Goal: Check status: Check status

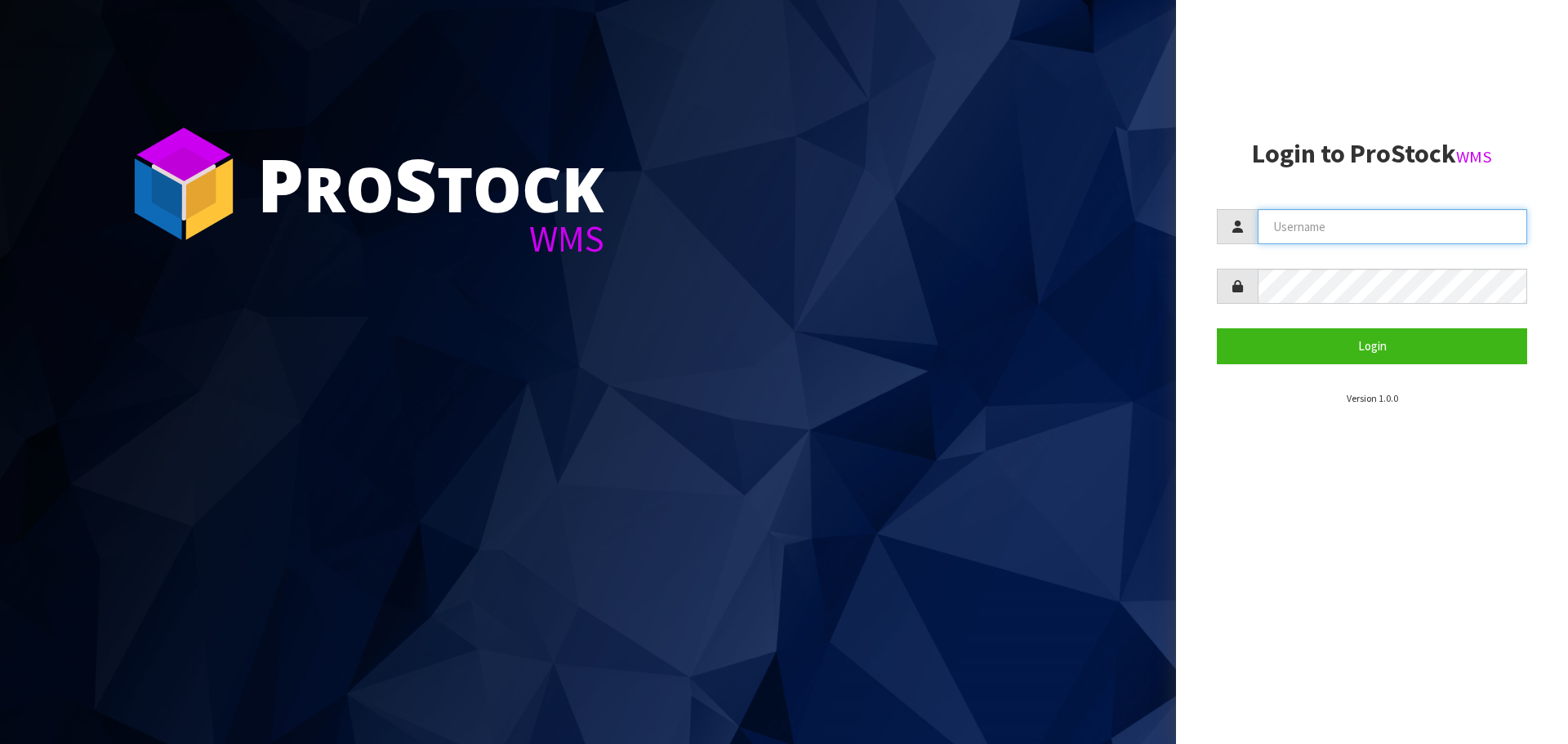
click at [1348, 227] on input "text" at bounding box center [1392, 227] width 269 height 36
type input "[EMAIL_ADDRESS][DOMAIN_NAME]"
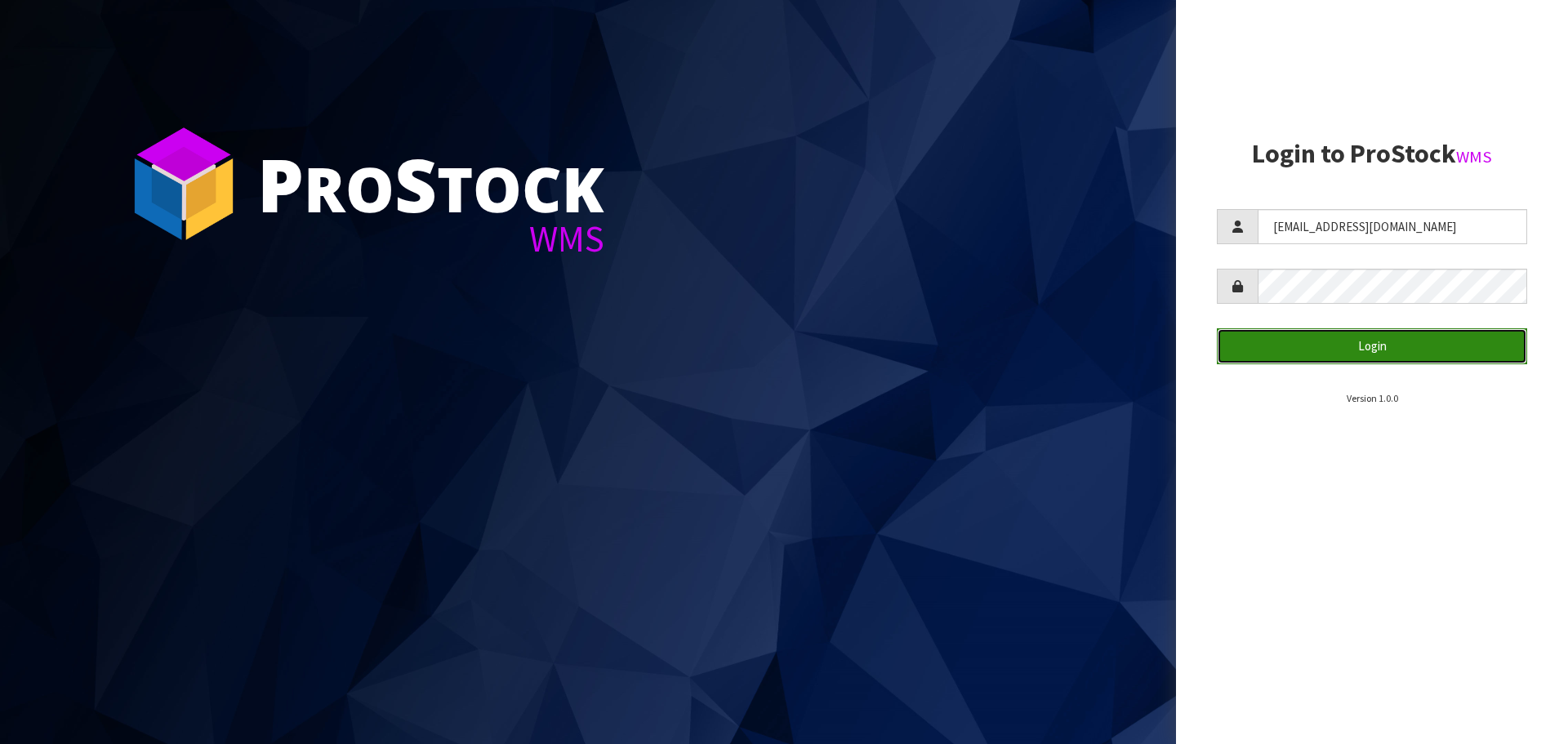
click at [1419, 345] on button "Login" at bounding box center [1371, 346] width 310 height 36
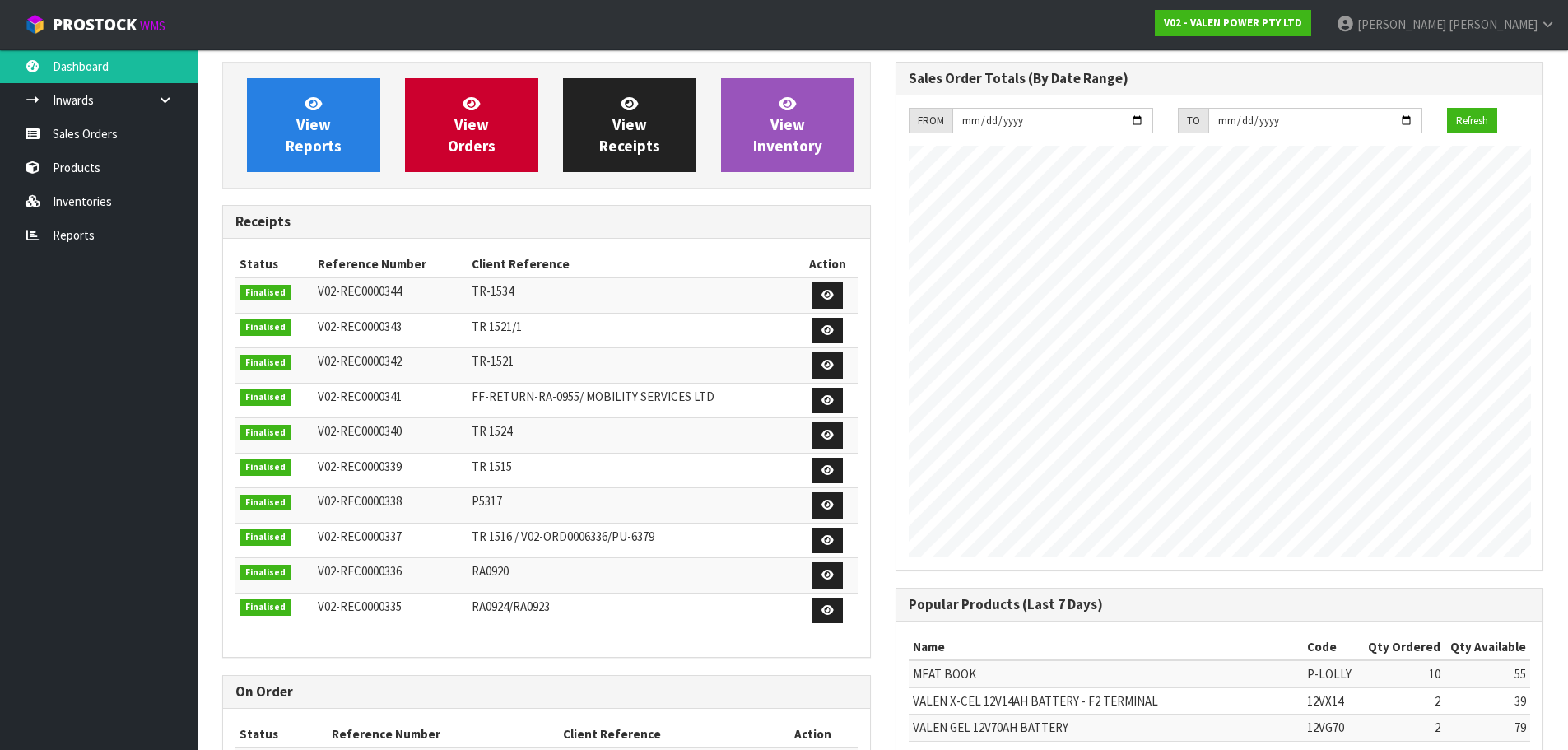
scroll to position [913, 673]
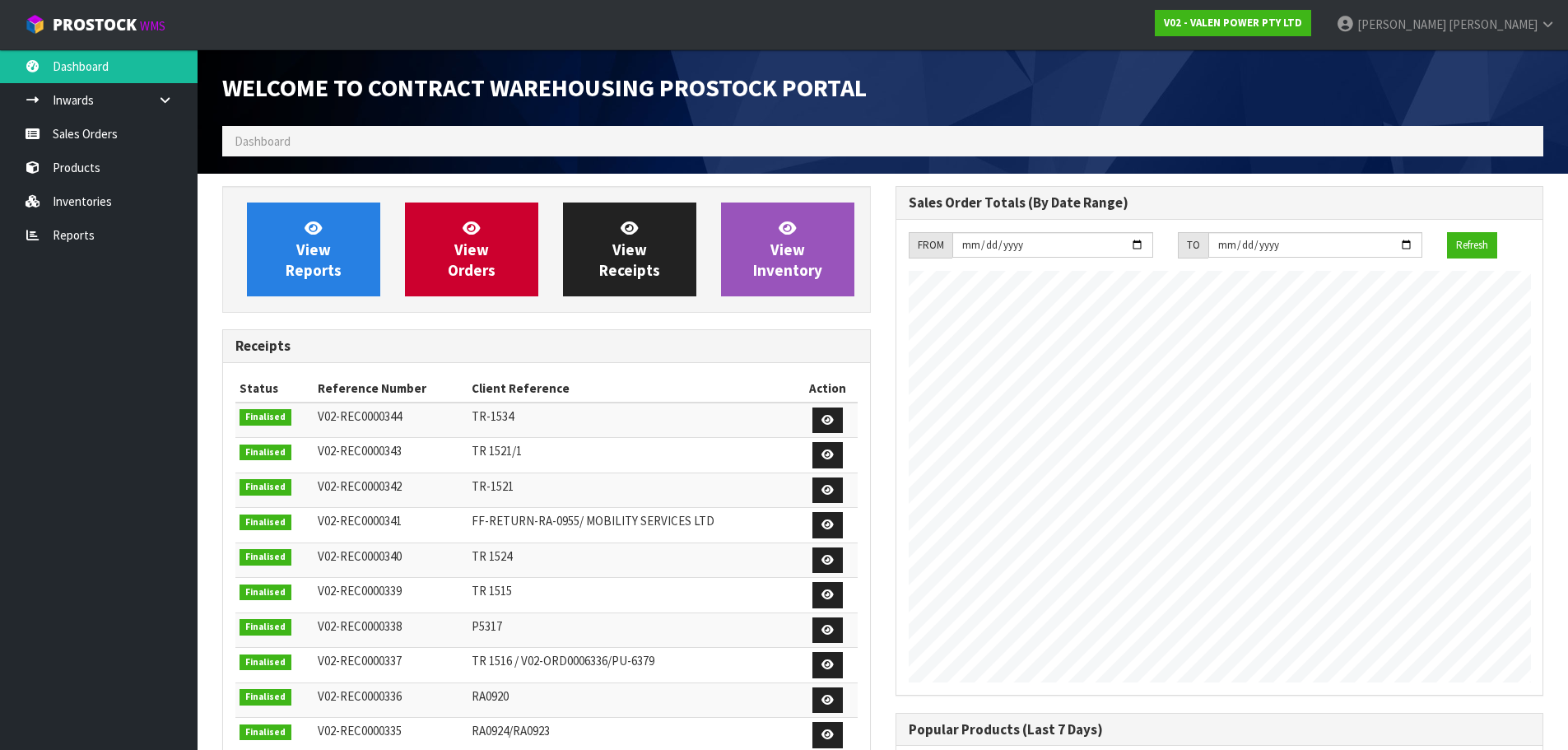
click at [452, 145] on ol "Dashboard" at bounding box center [883, 140] width 1321 height 30
click at [1209, 140] on ol "Dashboard" at bounding box center [883, 140] width 1321 height 30
click at [55, 139] on link "Sales Orders" at bounding box center [98, 133] width 197 height 34
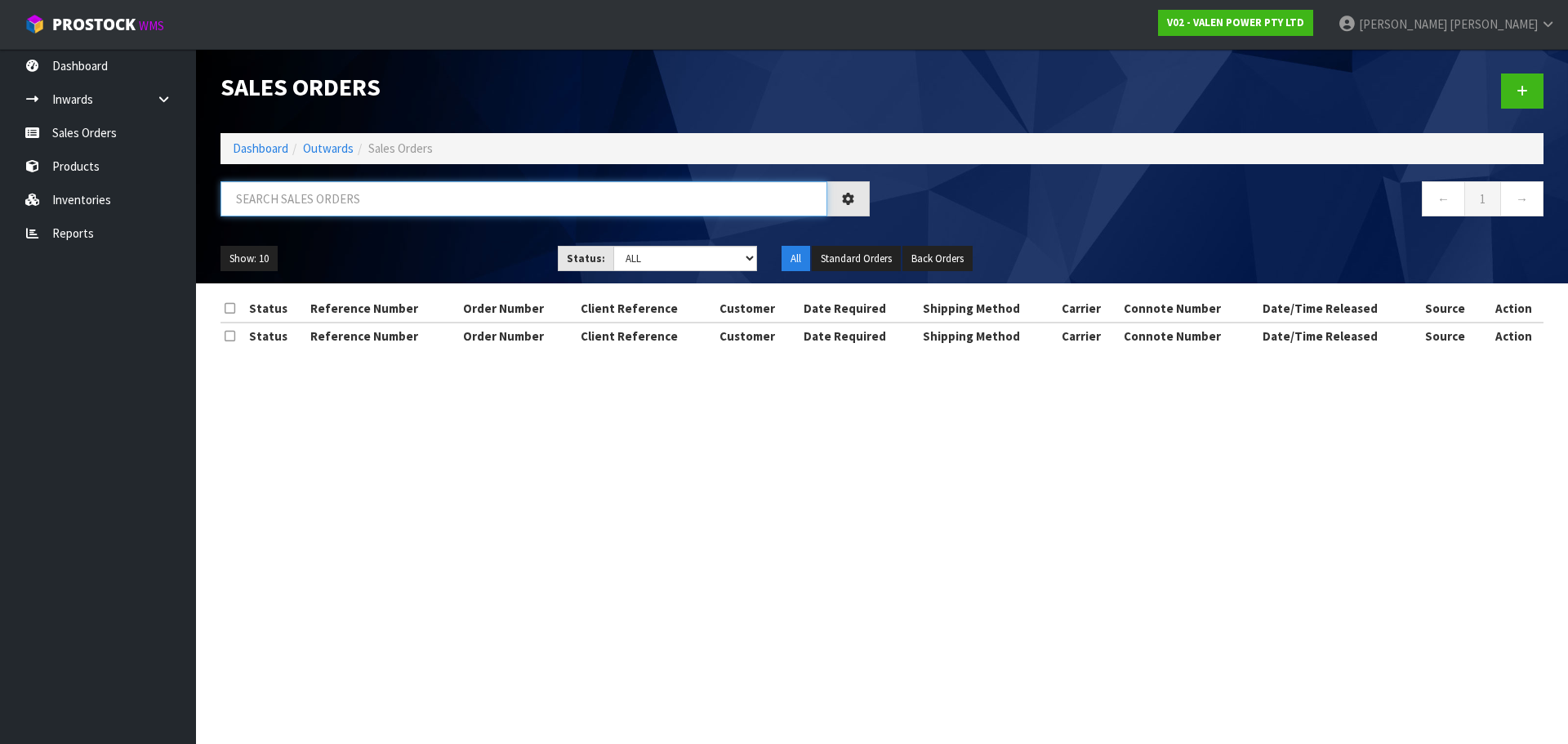
click at [339, 195] on input "text" at bounding box center [523, 199] width 607 height 36
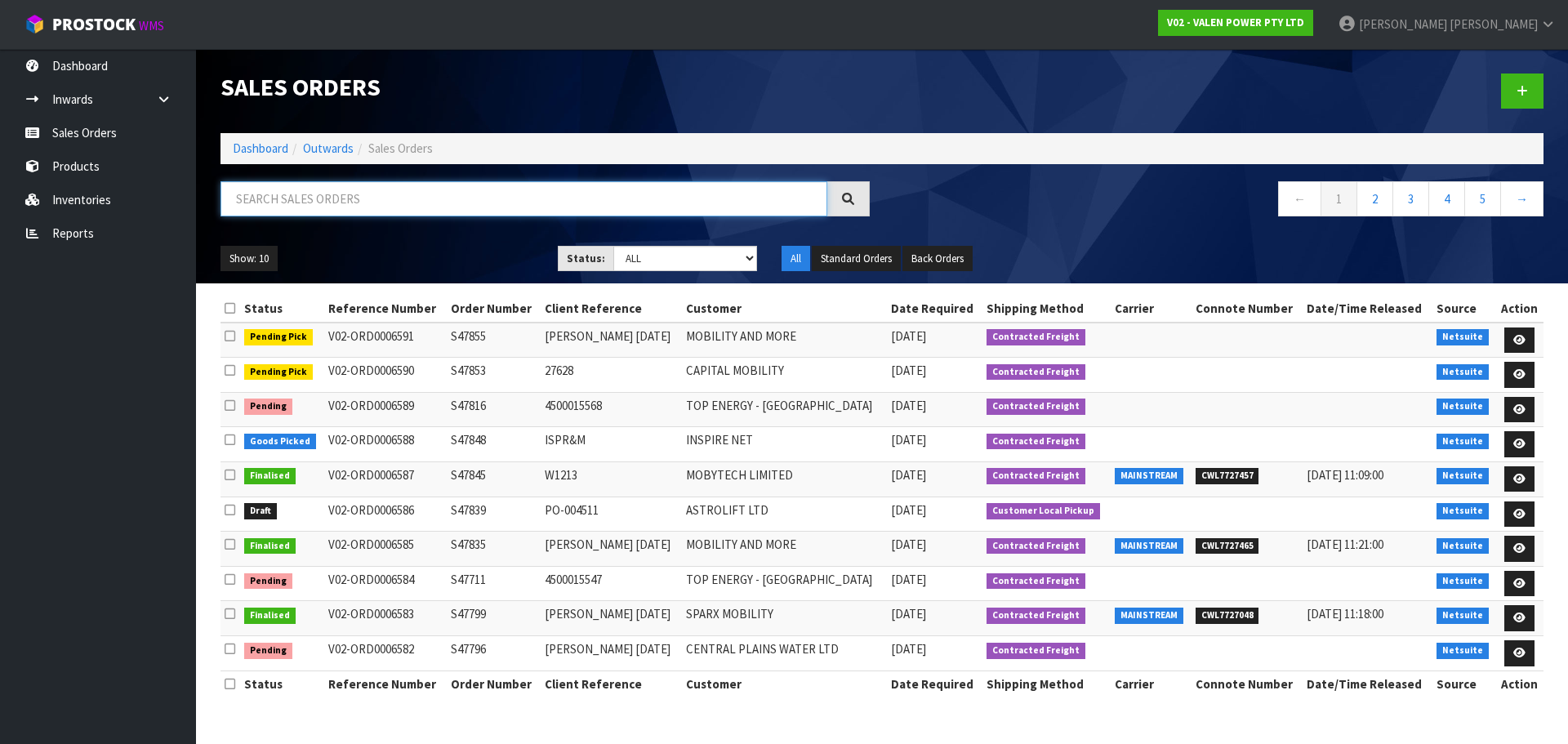
paste input "v-02-ord0006548"
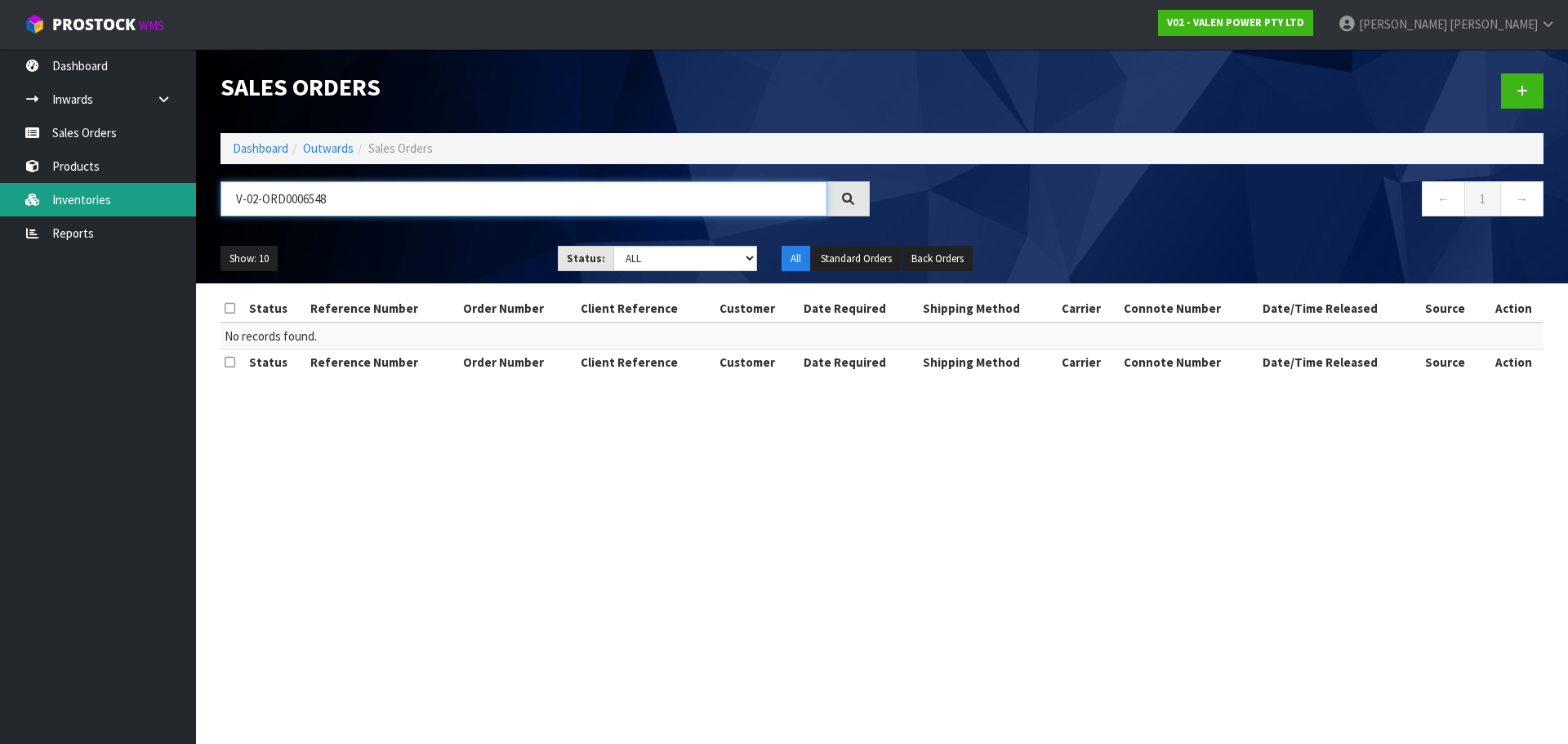
drag, startPoint x: 339, startPoint y: 195, endPoint x: 164, endPoint y: 189, distance: 175.1
click at [164, 189] on body "Toggle navigation ProStock WMS V02 - VALEN POWER PTY LTD [PERSON_NAME] Logout D…" at bounding box center [784, 372] width 1568 height 744
click at [436, 208] on input "V-02-ORD0006548" at bounding box center [523, 199] width 607 height 36
type input "V-02-ORD0006548"
drag, startPoint x: 386, startPoint y: 208, endPoint x: 177, endPoint y: 207, distance: 209.0
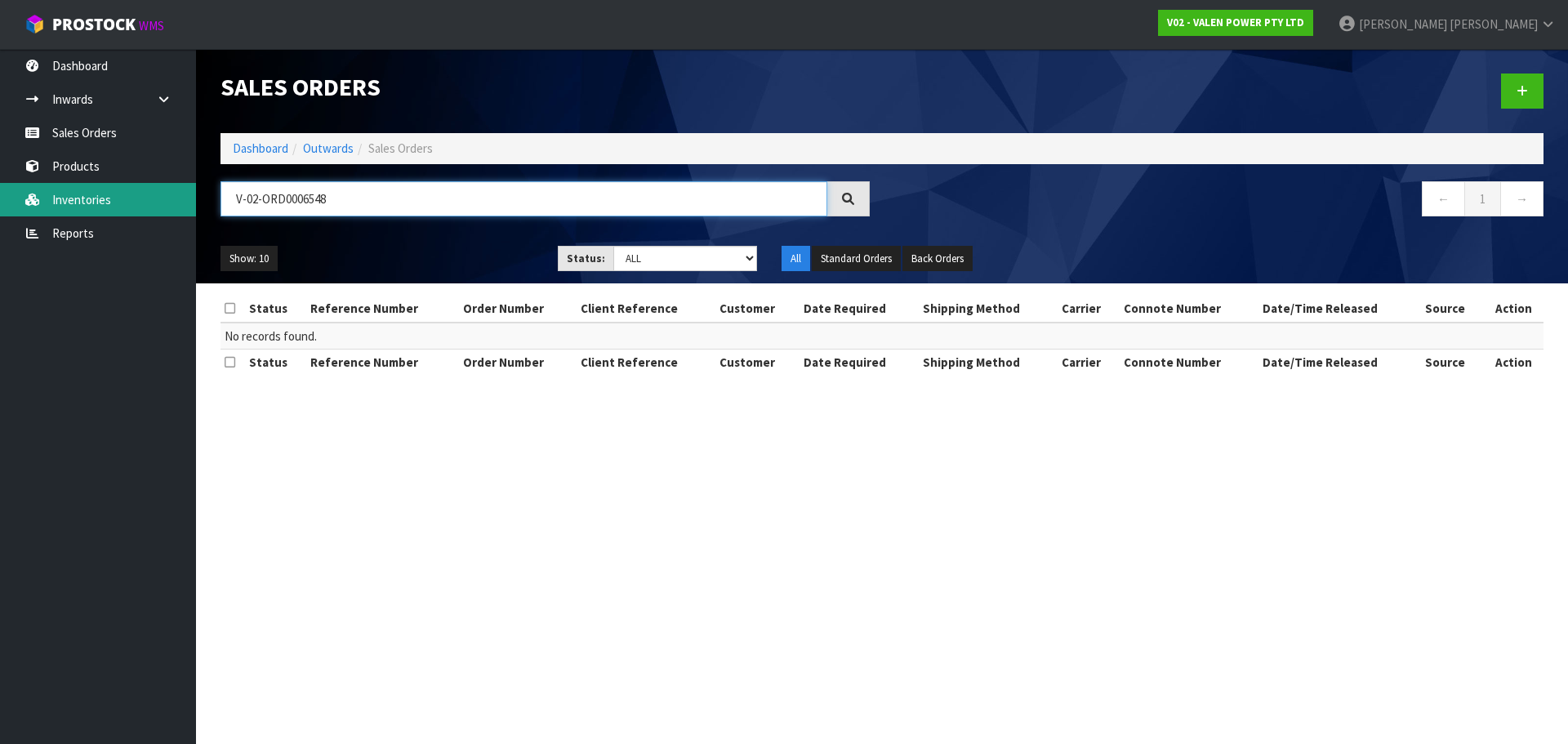
click at [177, 207] on body "Toggle navigation ProStock WMS V02 - VALEN POWER PTY LTD [PERSON_NAME] Logout D…" at bounding box center [784, 372] width 1568 height 744
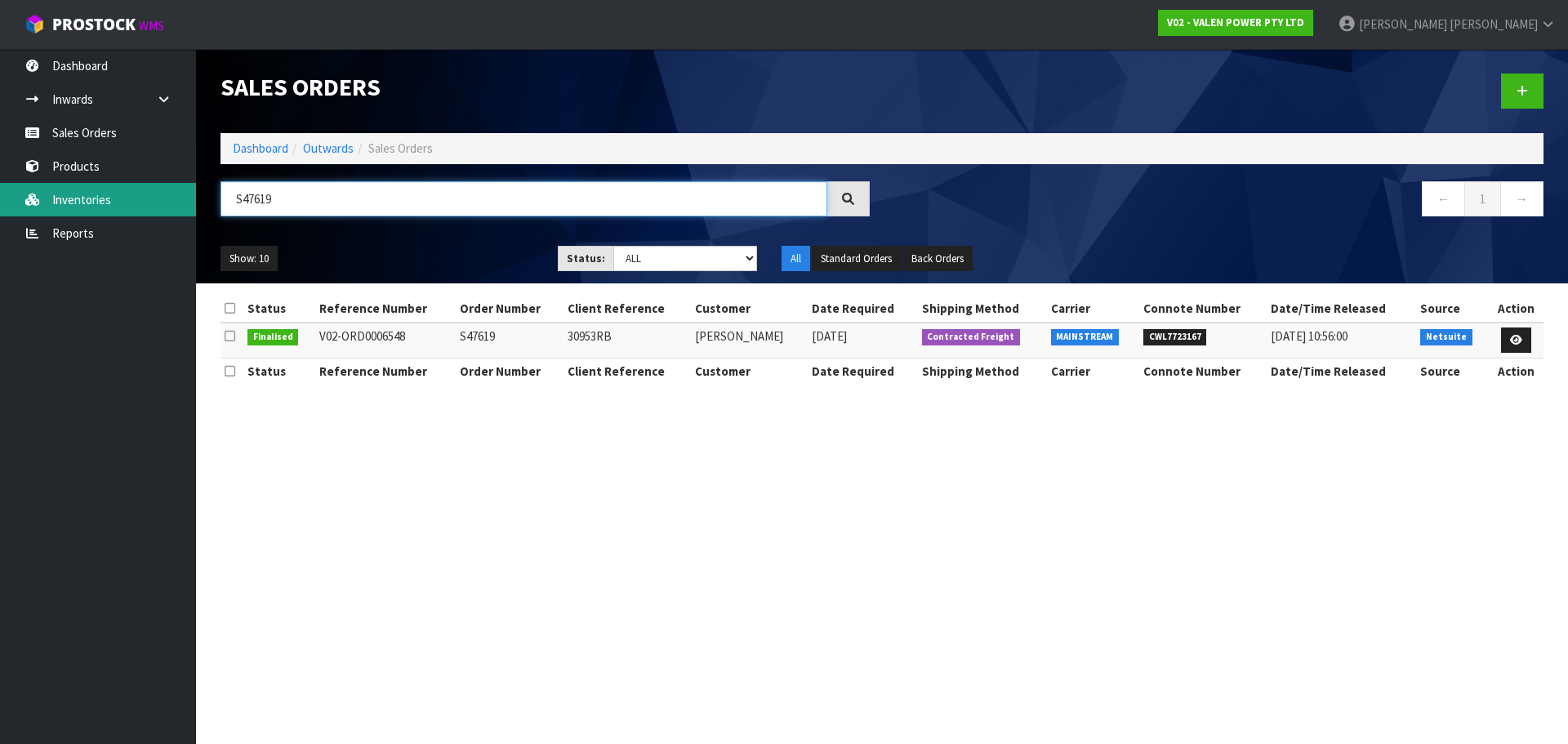
type input "S47619"
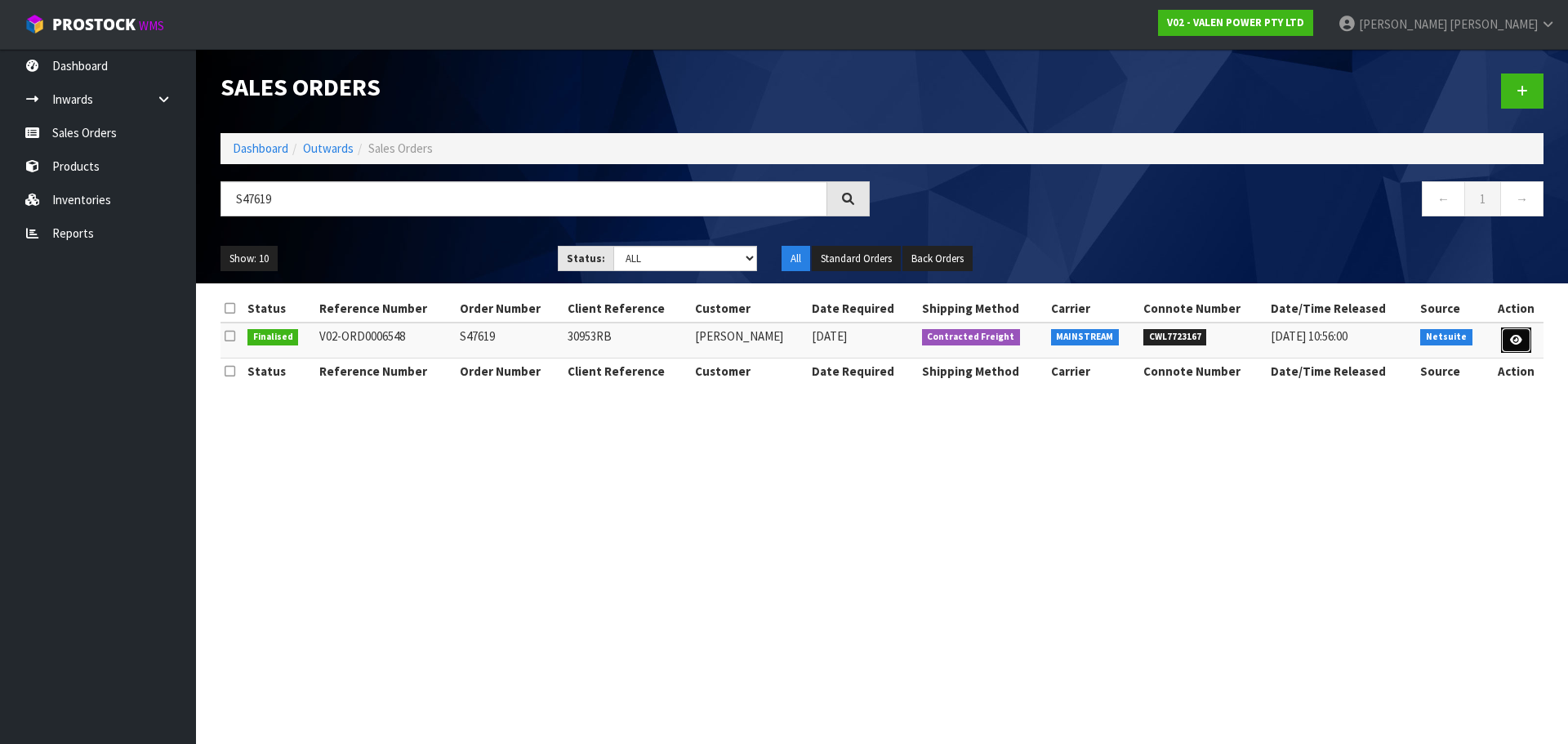
click at [1512, 352] on link at bounding box center [1515, 341] width 30 height 26
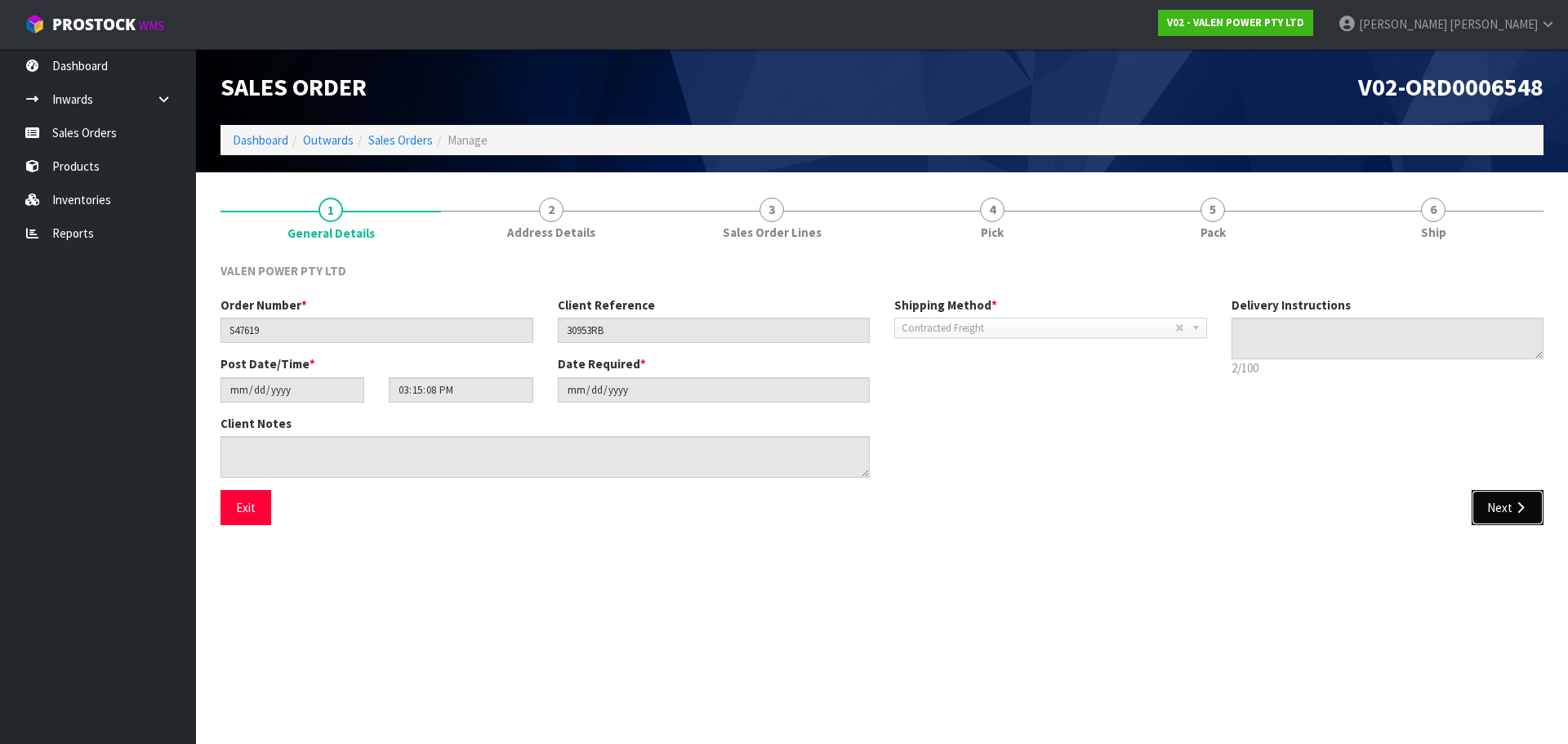
click at [1491, 517] on button "Next" at bounding box center [1507, 507] width 72 height 36
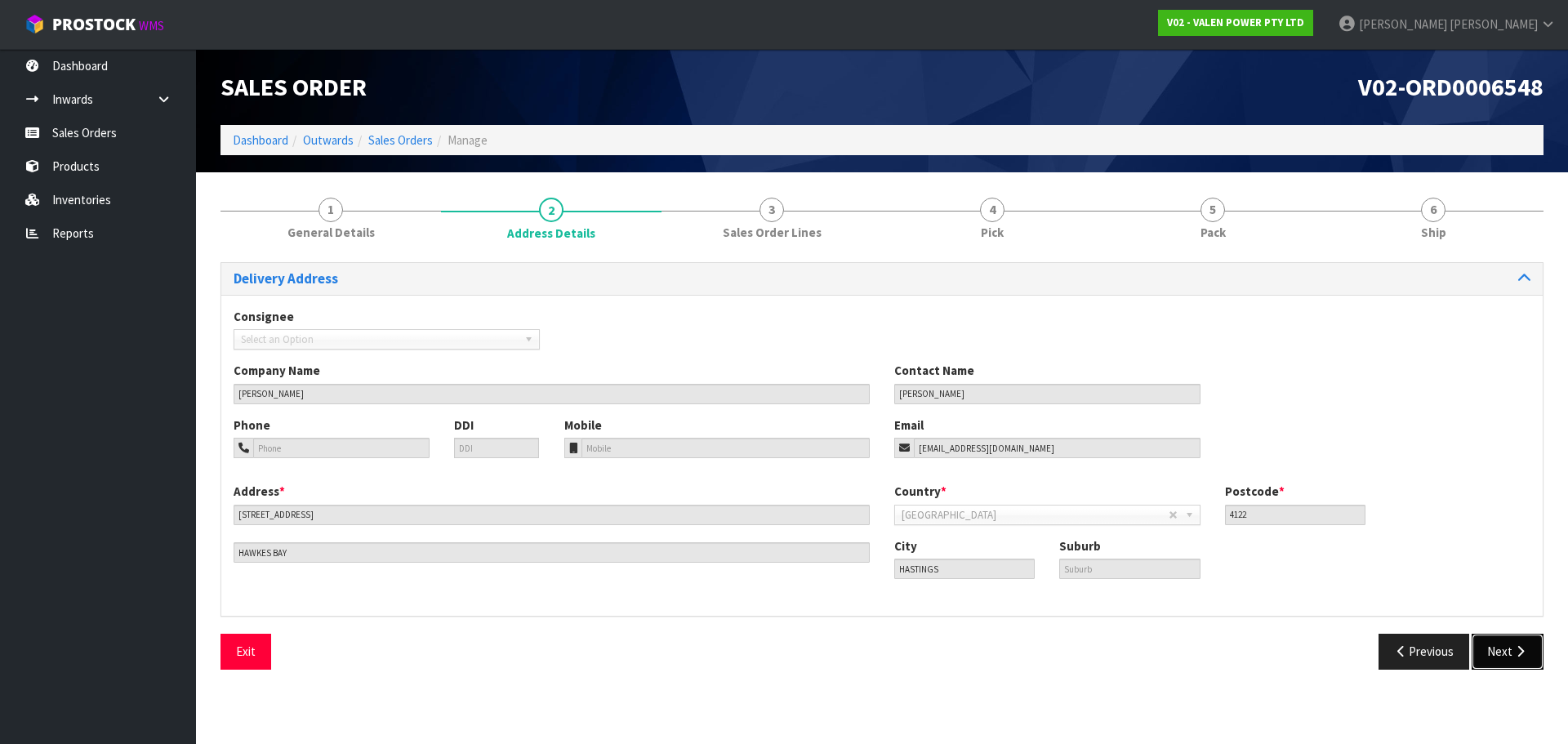
click at [1525, 658] on button "Next" at bounding box center [1507, 651] width 72 height 36
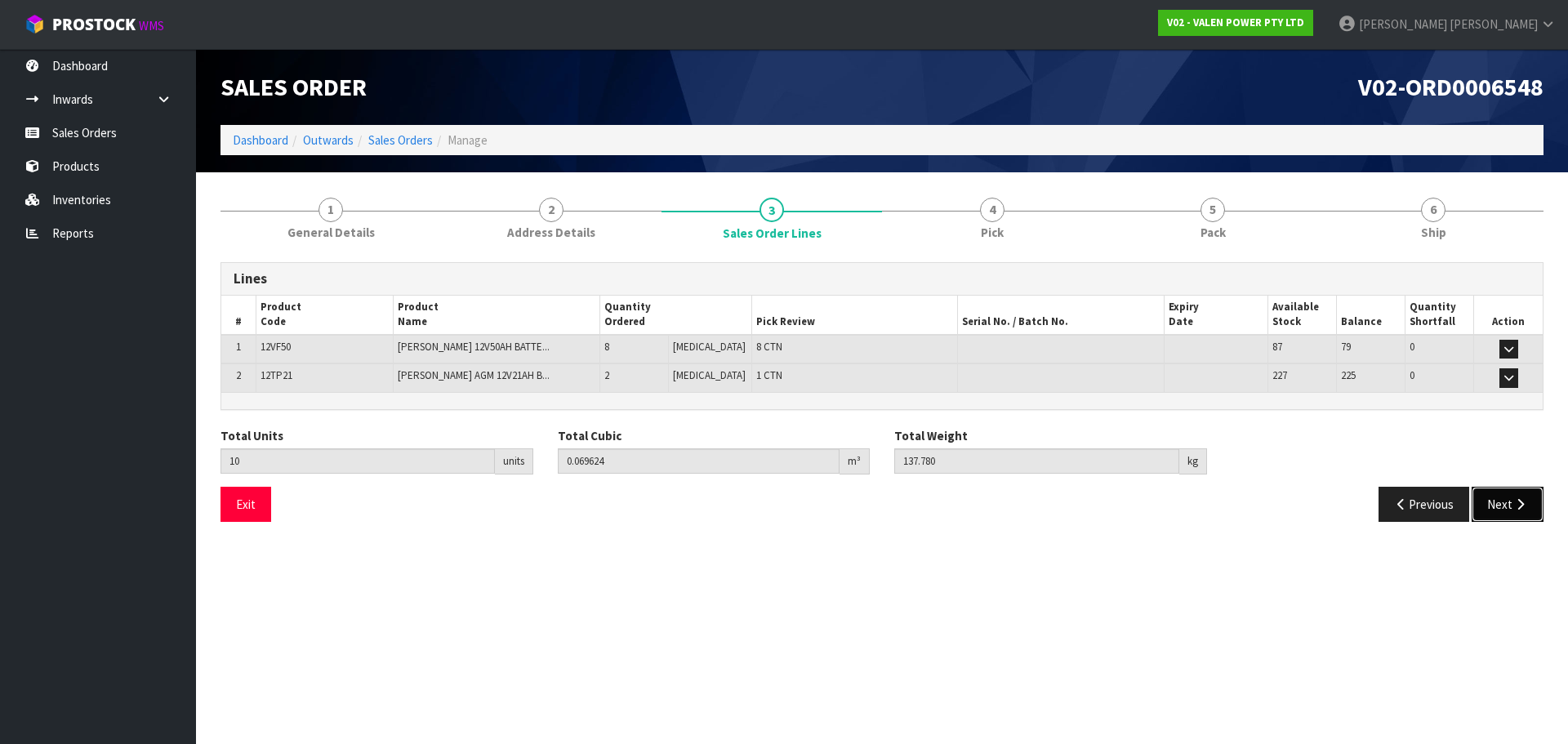
click at [1505, 504] on button "Next" at bounding box center [1507, 504] width 72 height 36
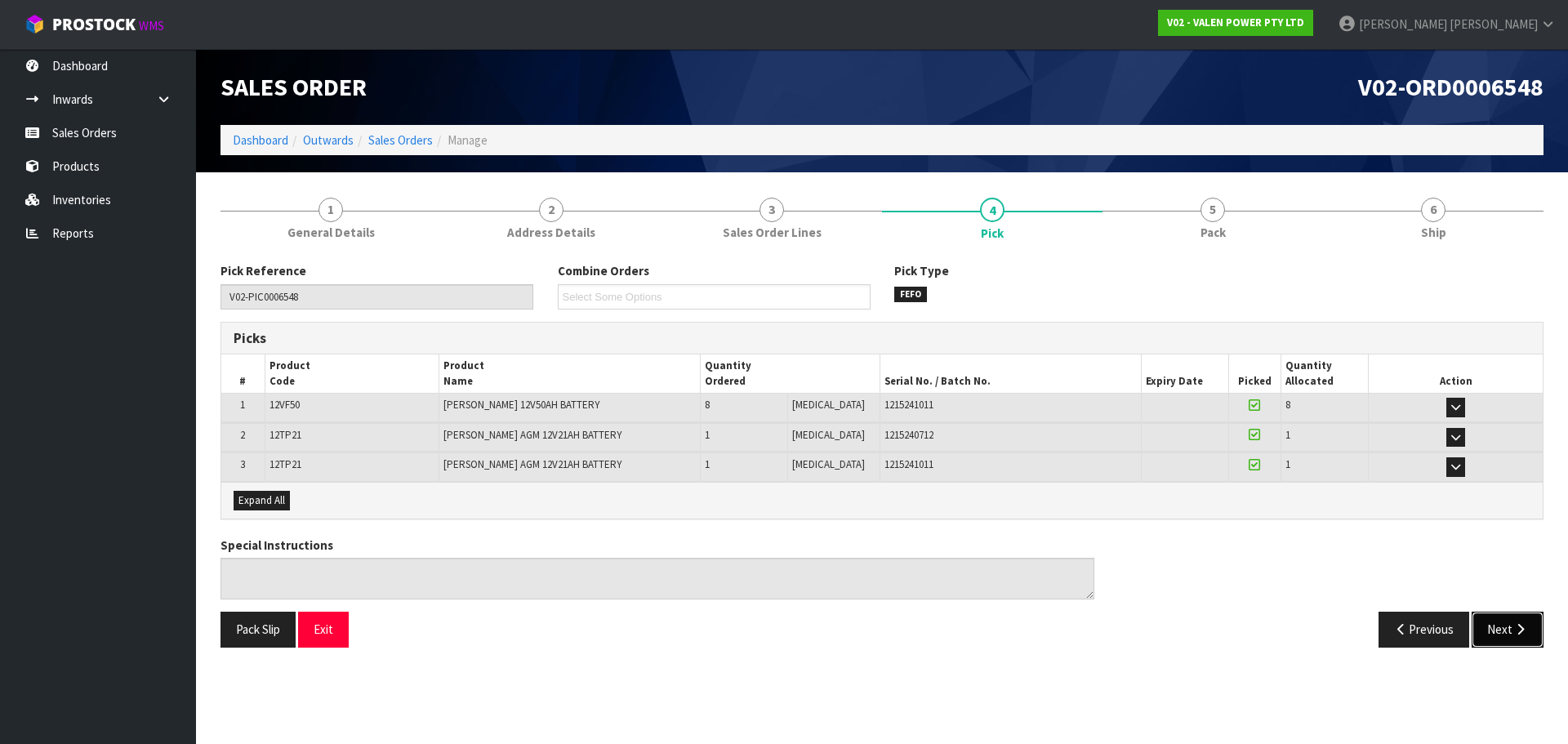
click at [1507, 637] on button "Next" at bounding box center [1507, 629] width 72 height 36
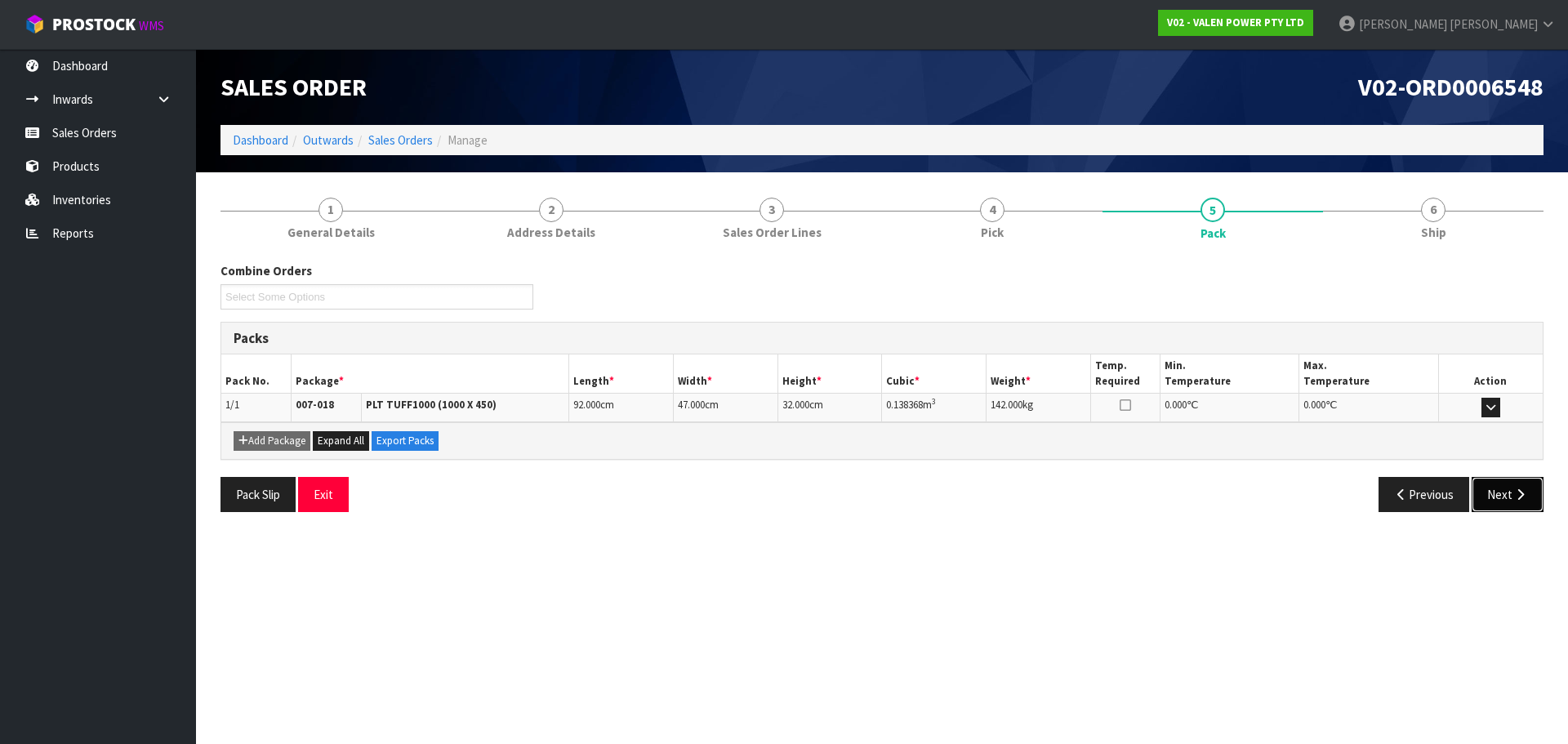
click at [1509, 506] on button "Next" at bounding box center [1507, 494] width 72 height 36
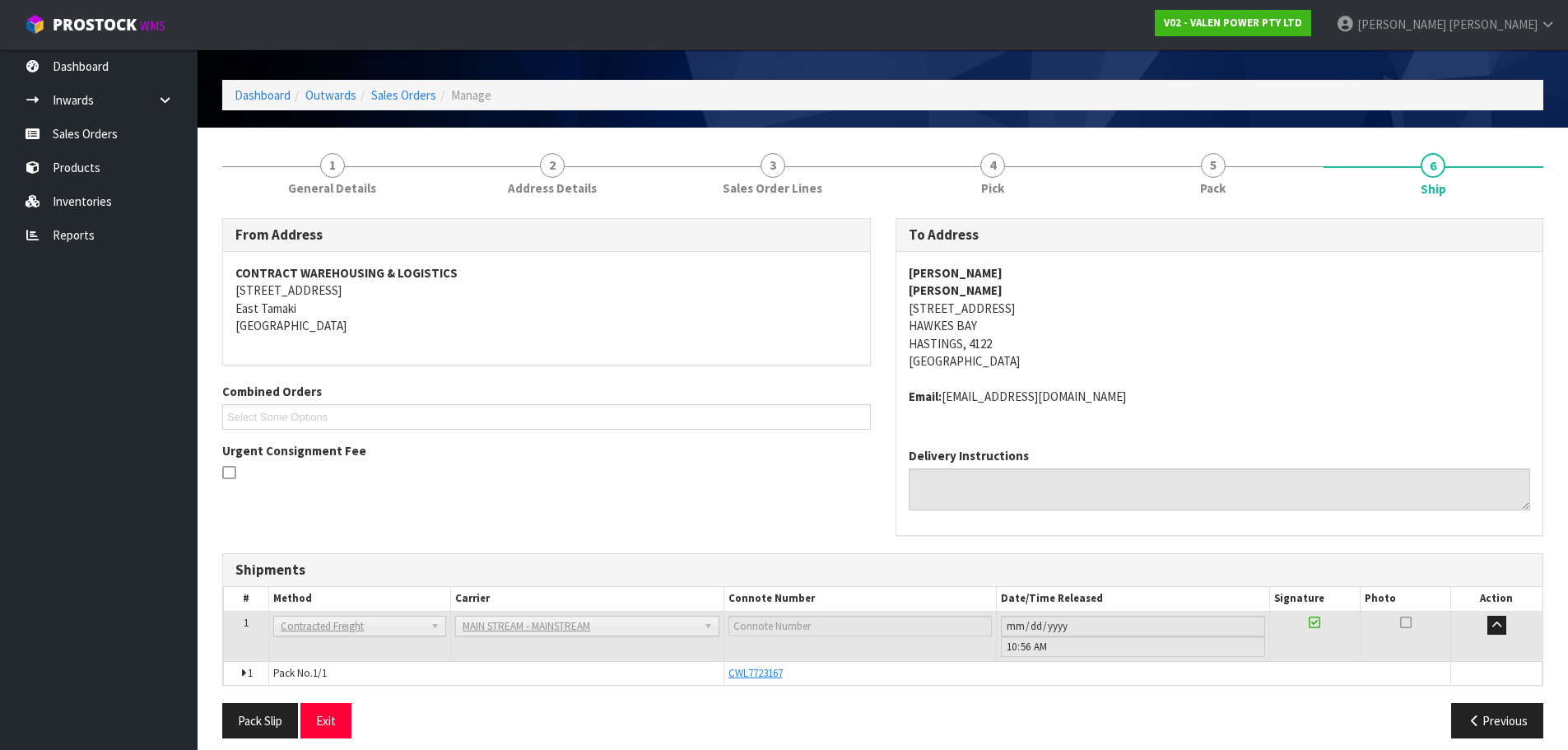
scroll to position [60, 0]
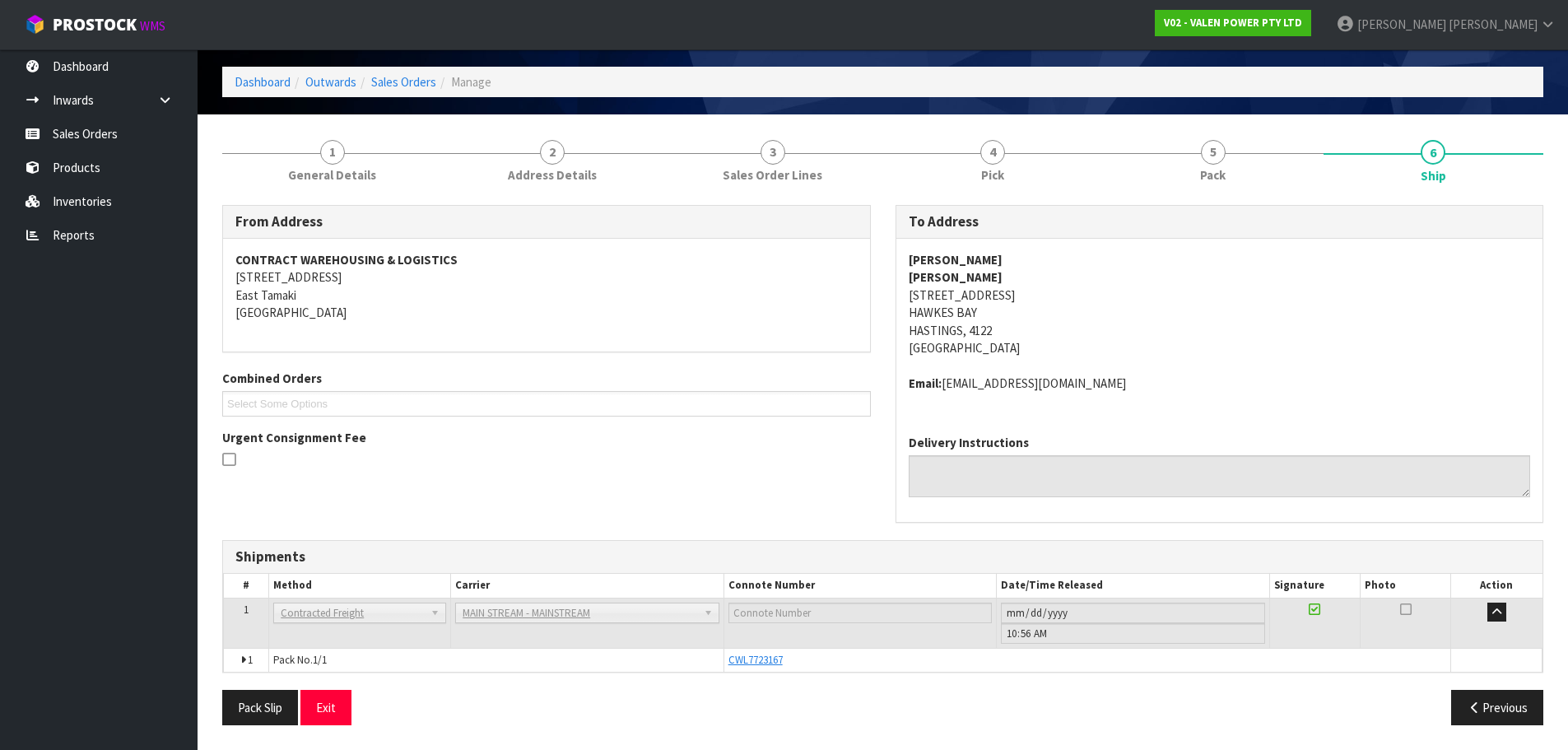
click at [785, 658] on div "CWL7723167" at bounding box center [1087, 660] width 718 height 15
drag, startPoint x: 784, startPoint y: 661, endPoint x: 724, endPoint y: 664, distance: 60.1
click at [724, 664] on td "CWL7723167" at bounding box center [1087, 660] width 728 height 24
copy span "CWL7723167"
